Goal: Feedback & Contribution: Leave review/rating

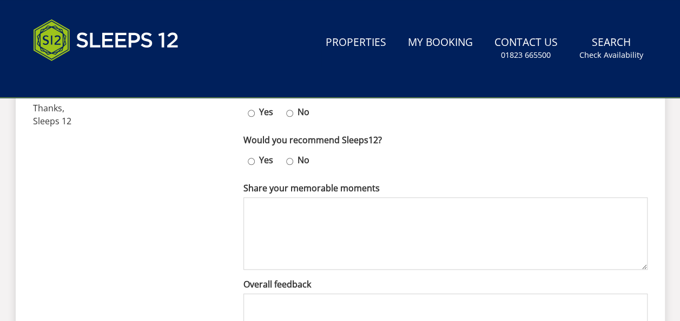
click at [250, 112] on input "Yes" at bounding box center [251, 113] width 7 height 16
radio input "true"
click at [250, 161] on input "Yes" at bounding box center [251, 162] width 7 height 16
radio input "true"
drag, startPoint x: 297, startPoint y: 221, endPoint x: 310, endPoint y: 217, distance: 13.4
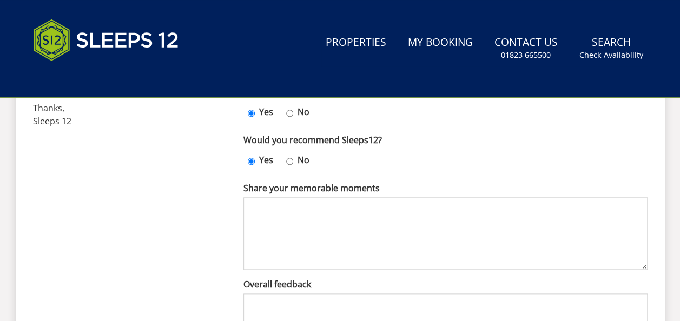
click at [297, 220] on textarea "Share your memorable moments" at bounding box center [445, 233] width 404 height 72
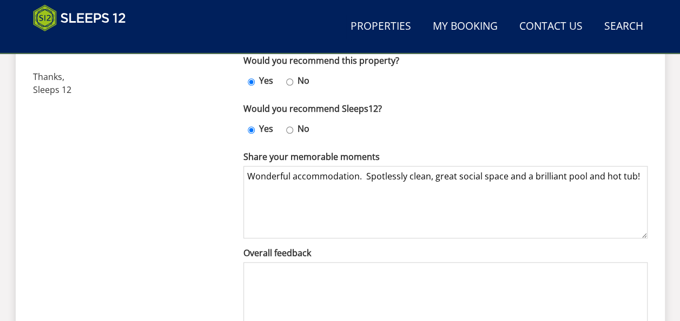
scroll to position [455, 0]
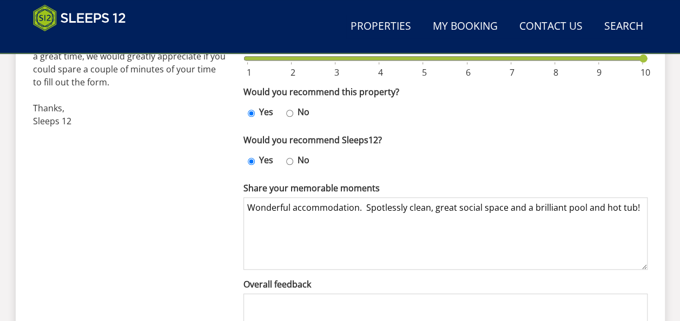
type textarea "Wonderful accommodation. Spotlessly clean, great social space and a brilliant p…"
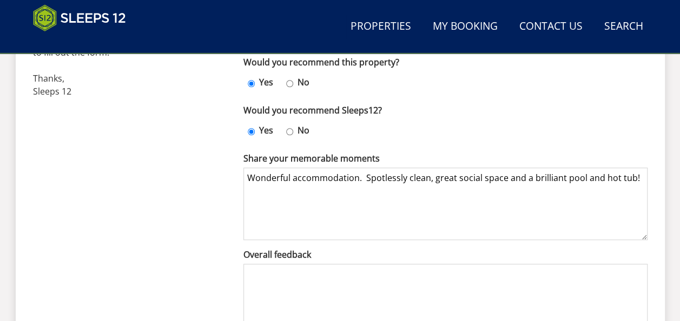
scroll to position [509, 0]
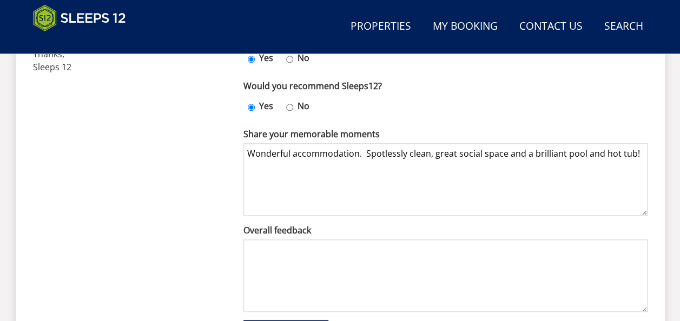
click at [323, 268] on textarea "Overall feedback" at bounding box center [445, 276] width 404 height 72
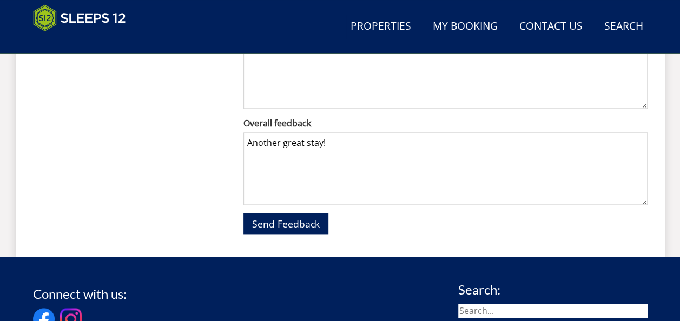
scroll to position [618, 0]
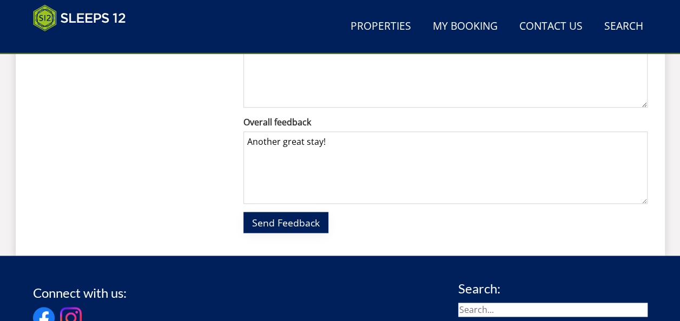
type textarea "Another great stay!"
click at [301, 222] on span "Send Feedback" at bounding box center [286, 222] width 68 height 13
